Goal: Task Accomplishment & Management: Complete application form

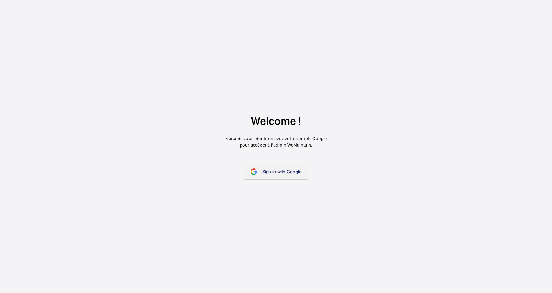
click at [273, 168] on link "Sign in with Google" at bounding box center [276, 172] width 65 height 16
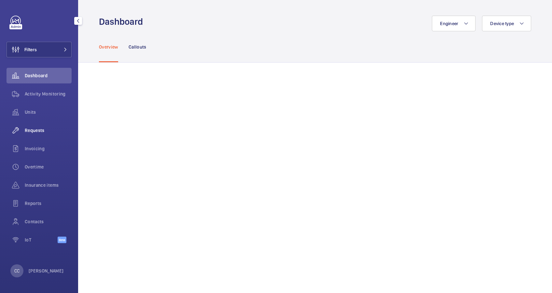
click at [39, 132] on span "Requests" at bounding box center [48, 130] width 47 height 7
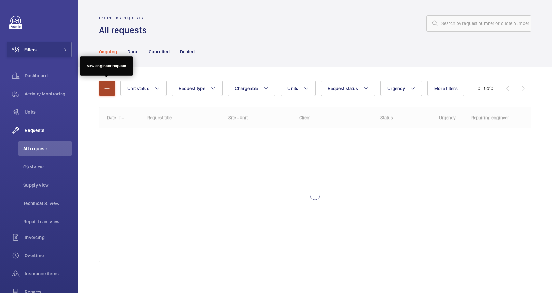
click at [110, 88] on mat-icon "button" at bounding box center [107, 88] width 8 height 8
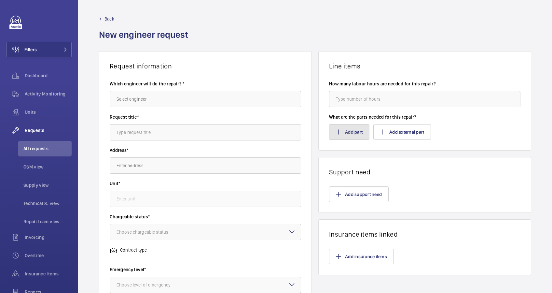
click at [344, 131] on button "Add part" at bounding box center [349, 132] width 40 height 16
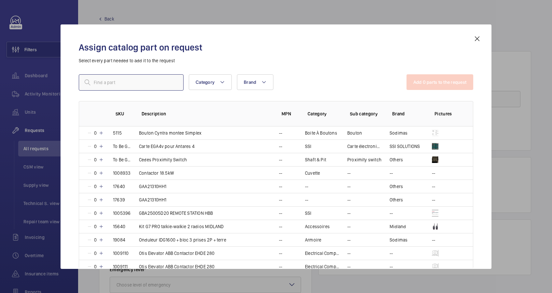
click at [137, 86] on input "text" at bounding box center [131, 82] width 105 height 16
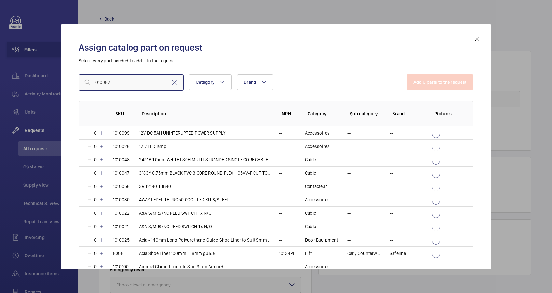
click at [144, 84] on input "1010082" at bounding box center [131, 82] width 105 height 16
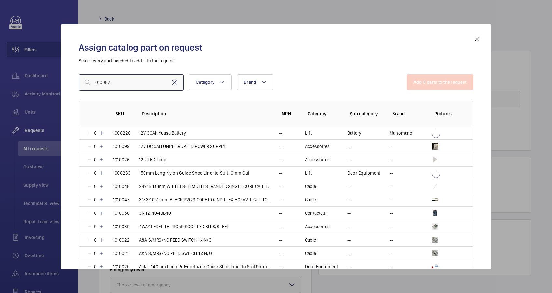
type input "1010082"
click at [176, 82] on mat-icon at bounding box center [175, 82] width 8 height 8
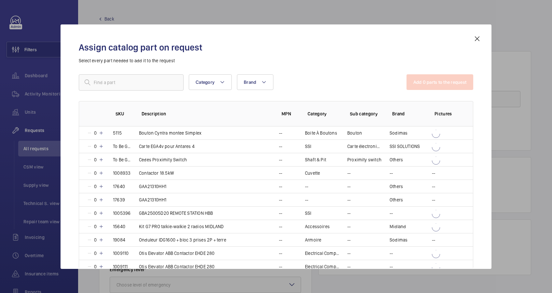
click at [476, 39] on mat-icon at bounding box center [477, 39] width 8 height 8
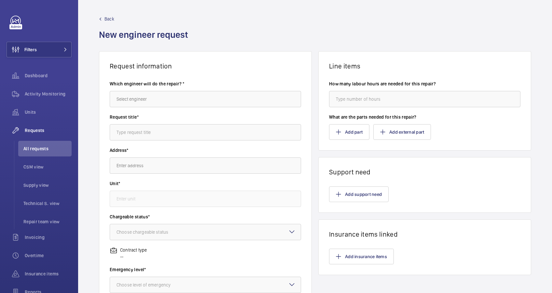
click at [102, 19] on mat-icon at bounding box center [100, 19] width 3 height 3
